Goal: Find specific page/section: Find specific page/section

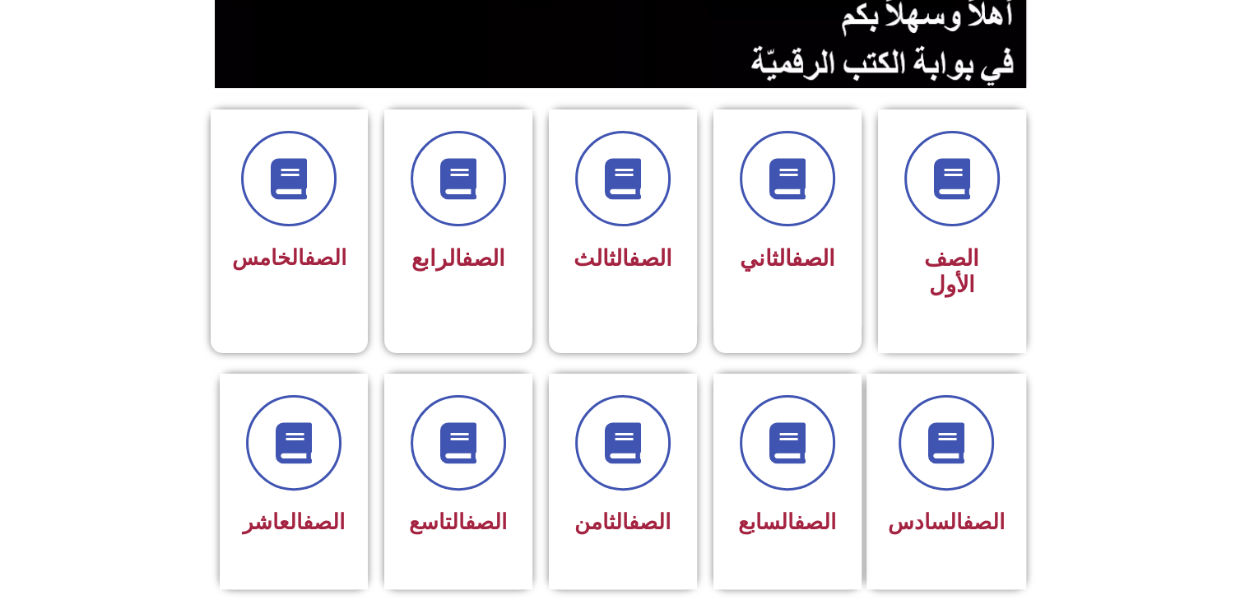
scroll to position [356, 0]
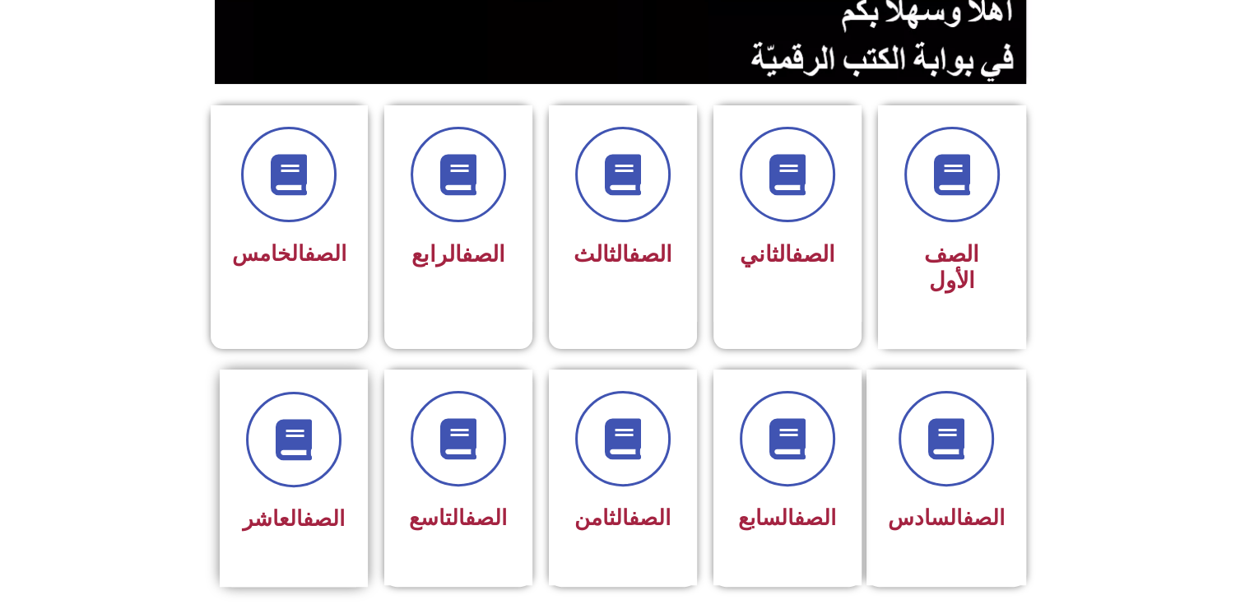
click at [329, 499] on div "الصف العاشر" at bounding box center [294, 519] width 104 height 40
click at [282, 416] on icon at bounding box center [293, 438] width 45 height 45
click at [303, 506] on link "الصف" at bounding box center [324, 518] width 42 height 25
